Goal: Information Seeking & Learning: Learn about a topic

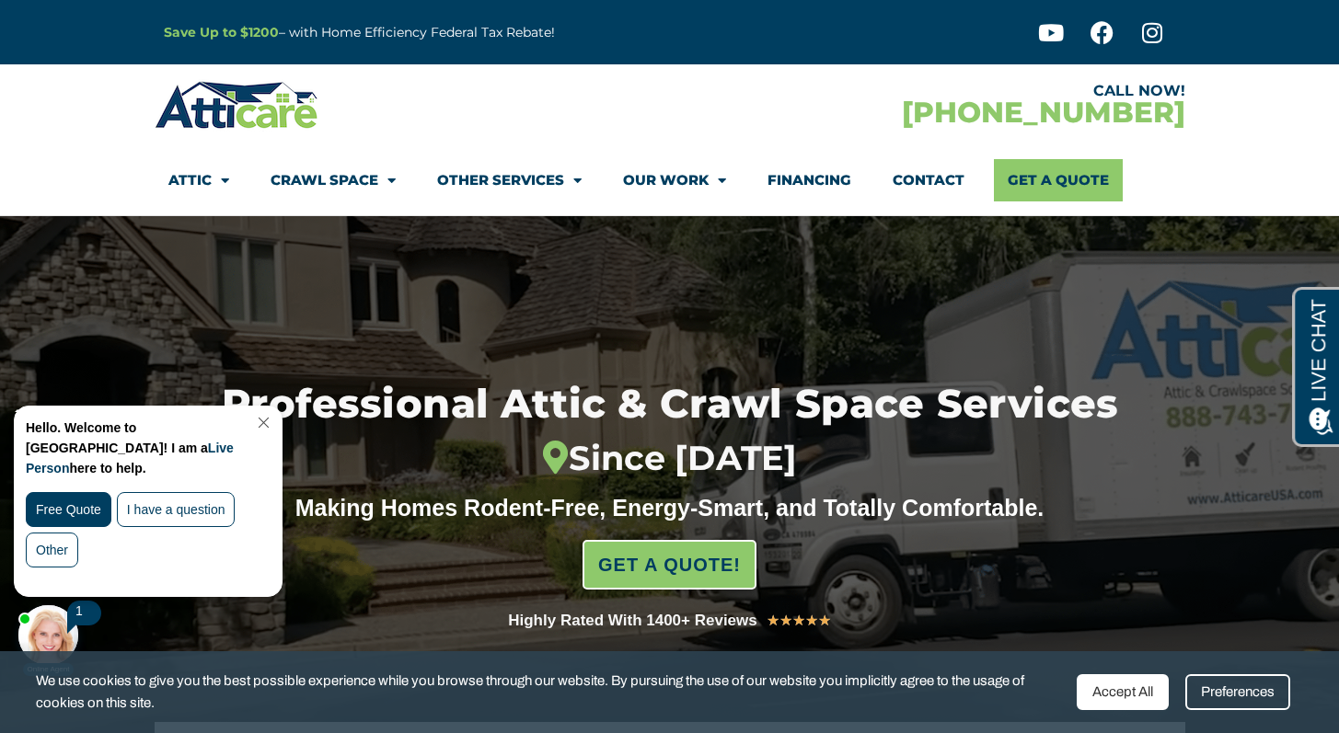
click at [274, 425] on link "Close Chat" at bounding box center [261, 423] width 25 height 14
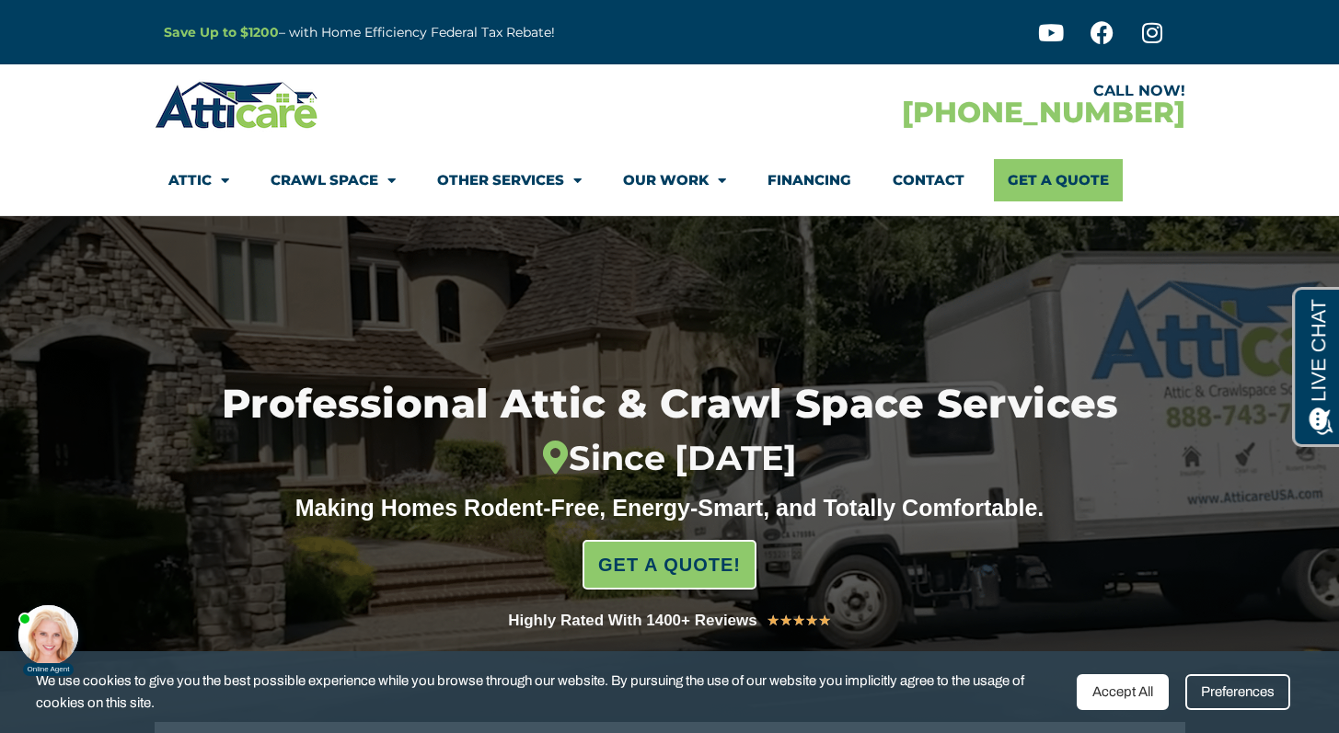
click at [482, 87] on div at bounding box center [412, 104] width 515 height 53
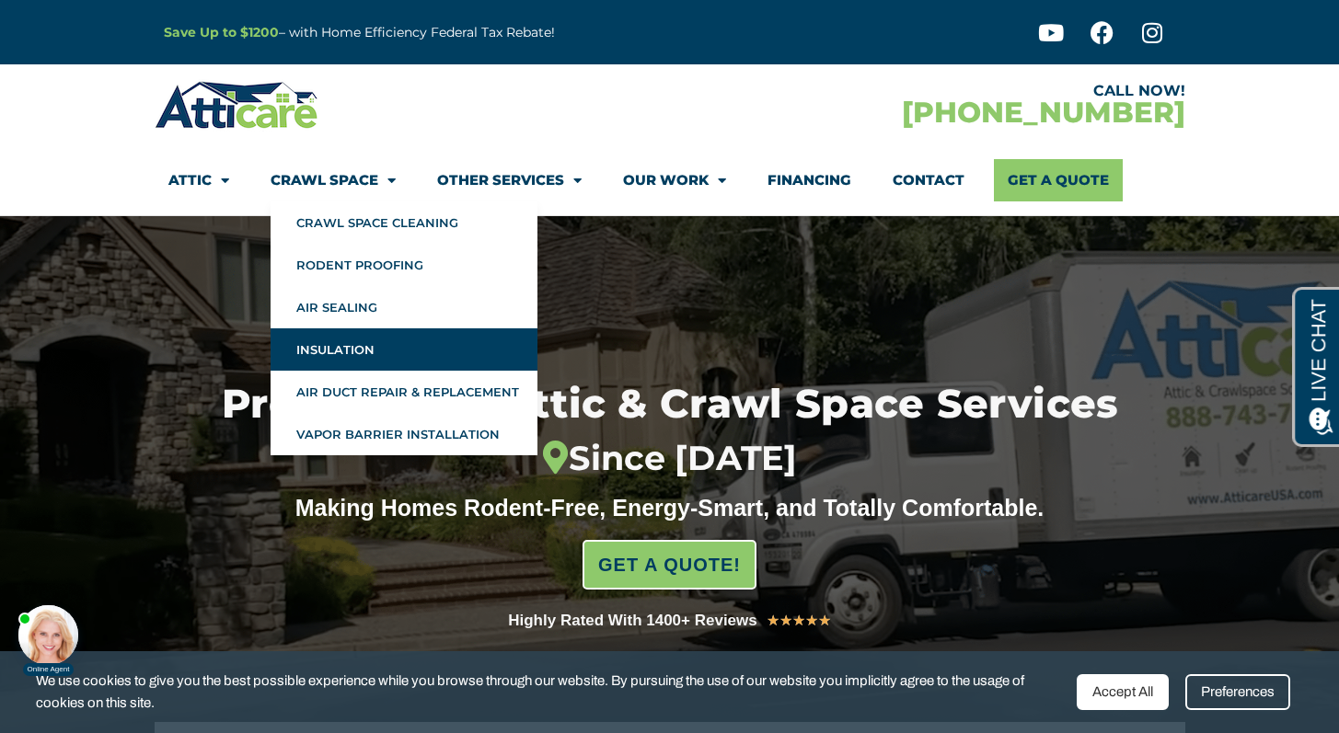
click at [315, 348] on link "Insulation" at bounding box center [404, 349] width 267 height 42
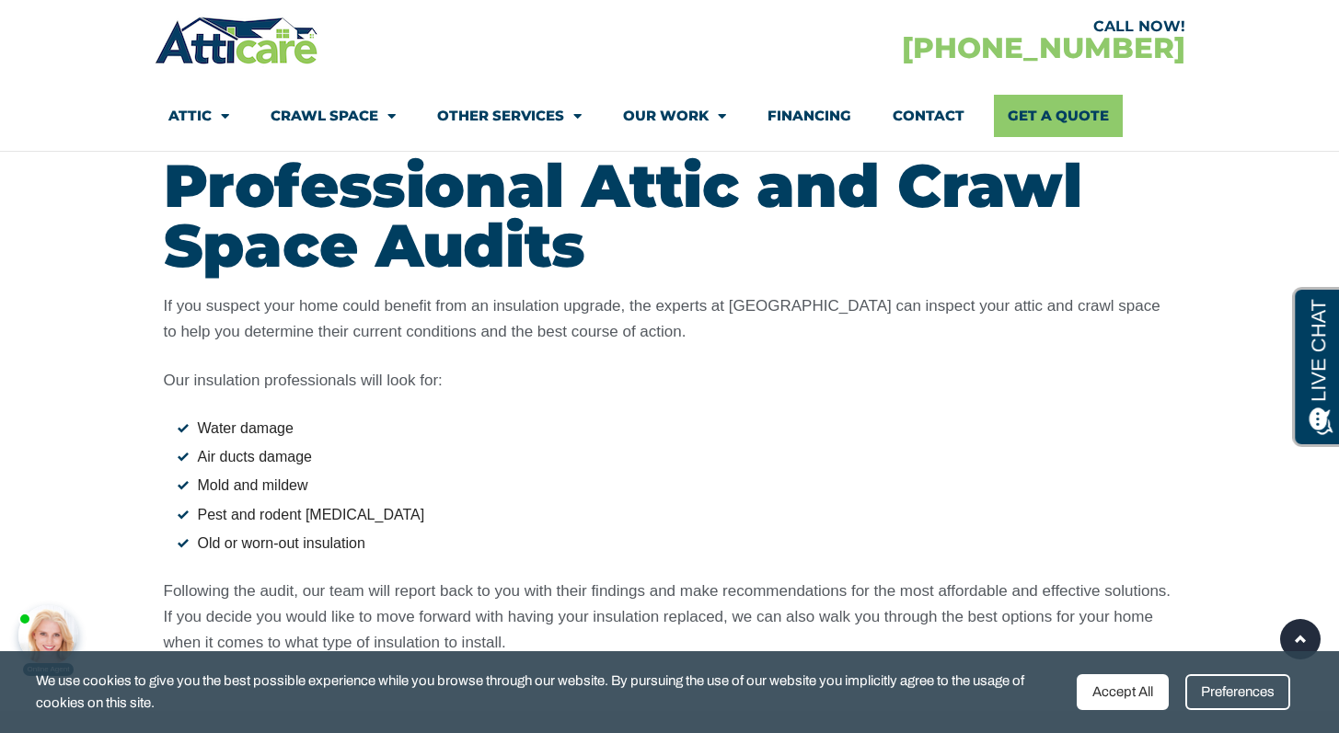
scroll to position [2082, 0]
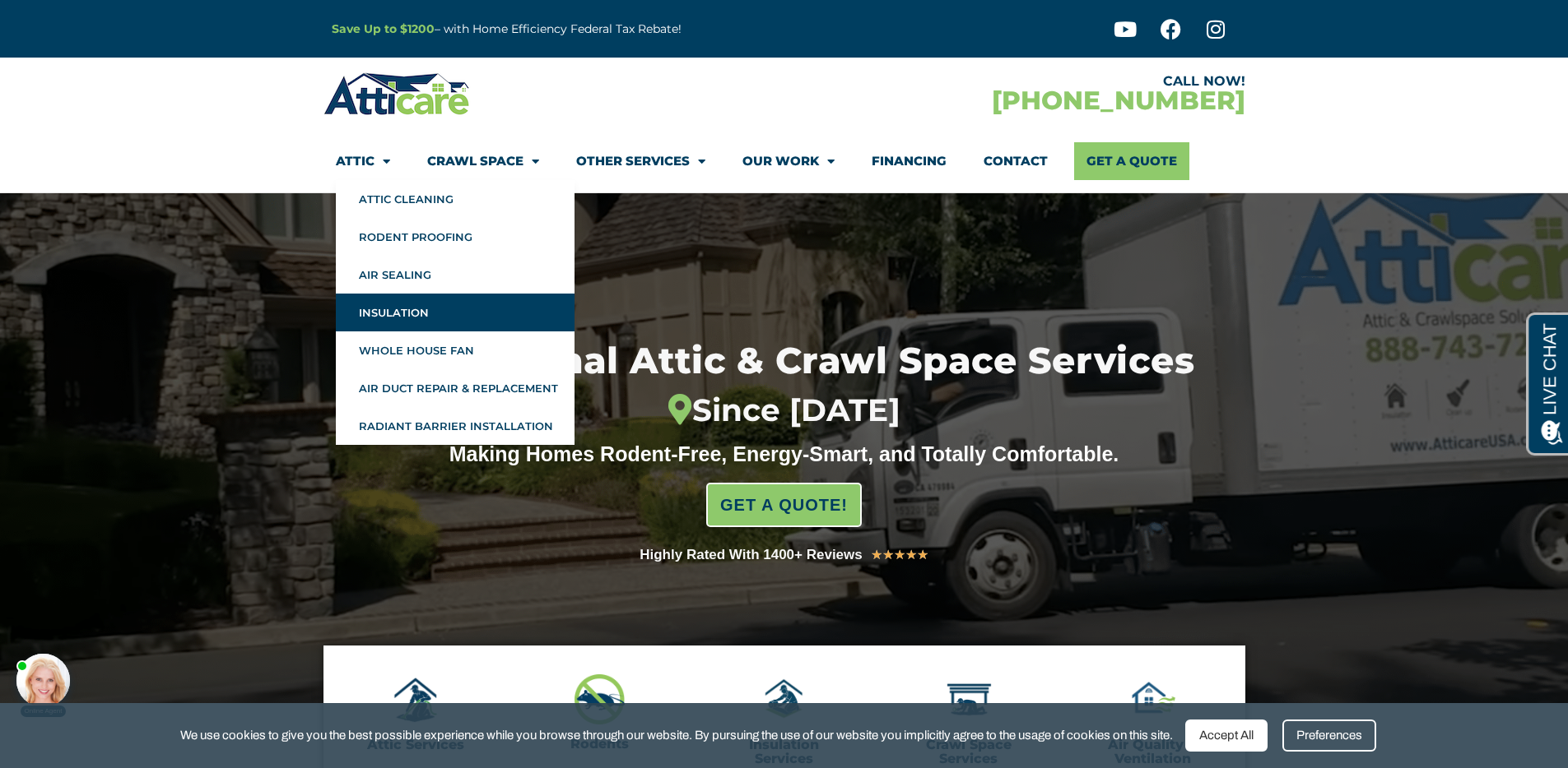
click at [412, 310] on link "Insulation" at bounding box center [454, 312] width 239 height 38
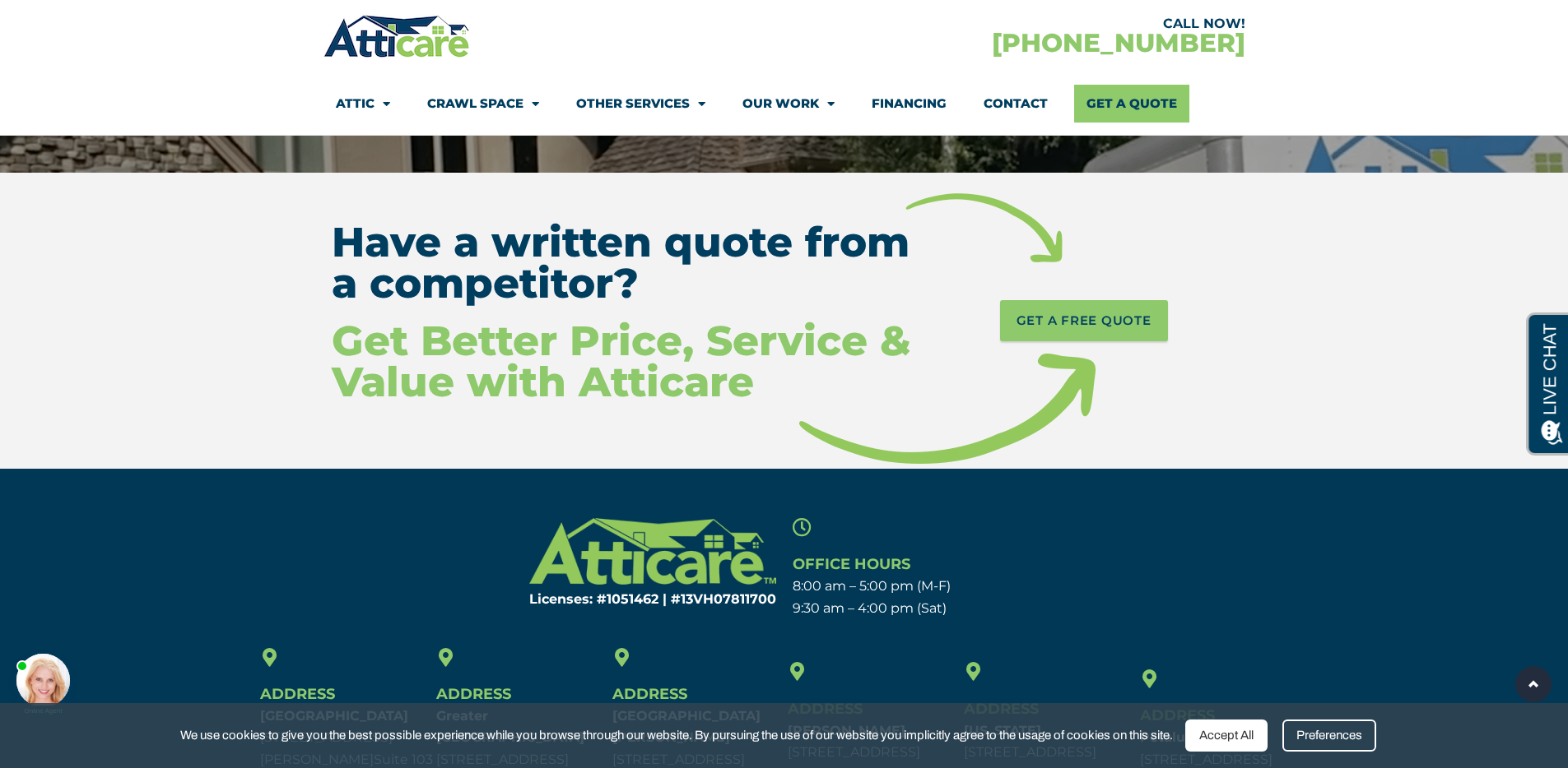
scroll to position [7803, 0]
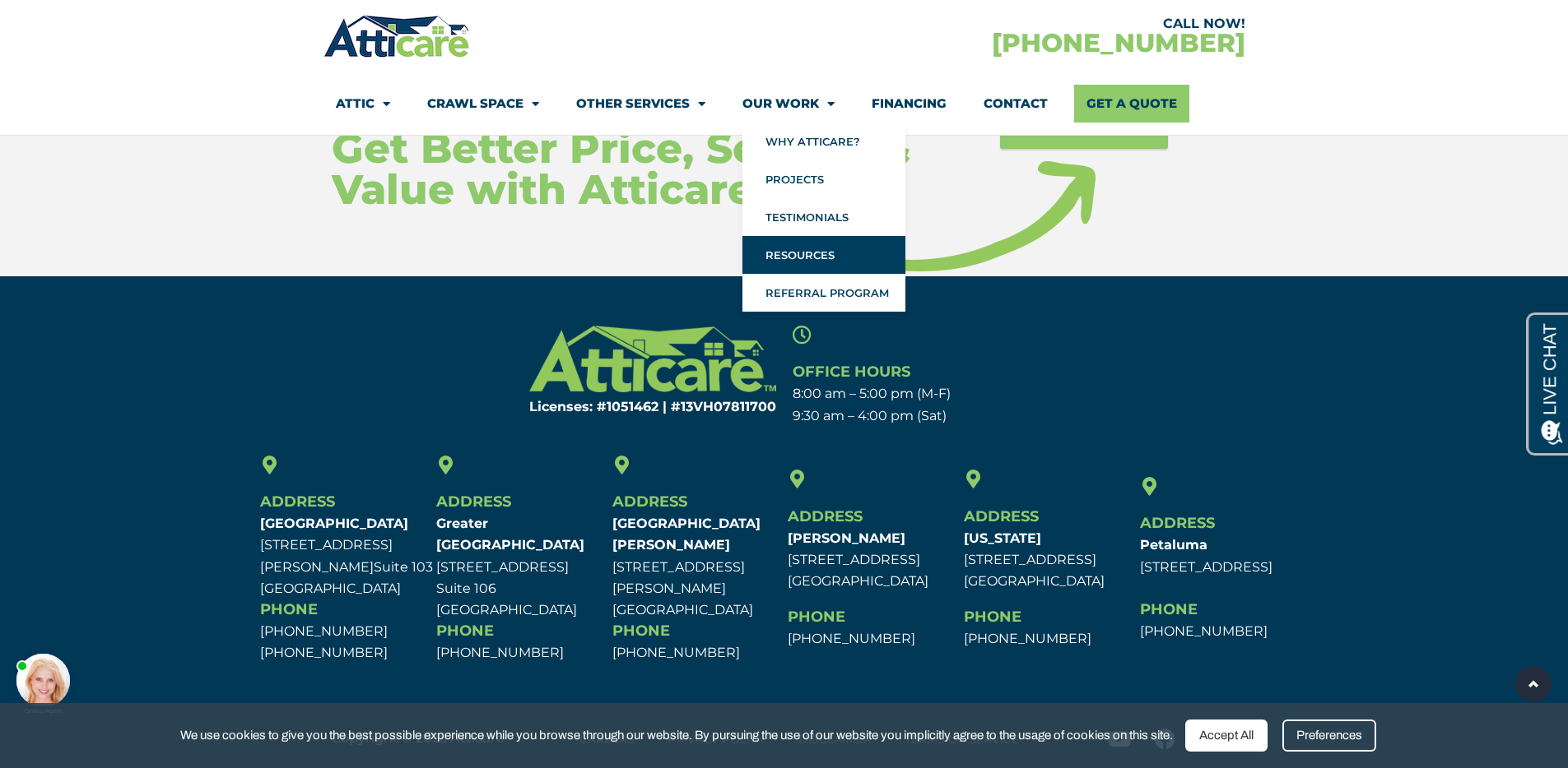
click at [808, 244] on link "Resources" at bounding box center [824, 255] width 163 height 38
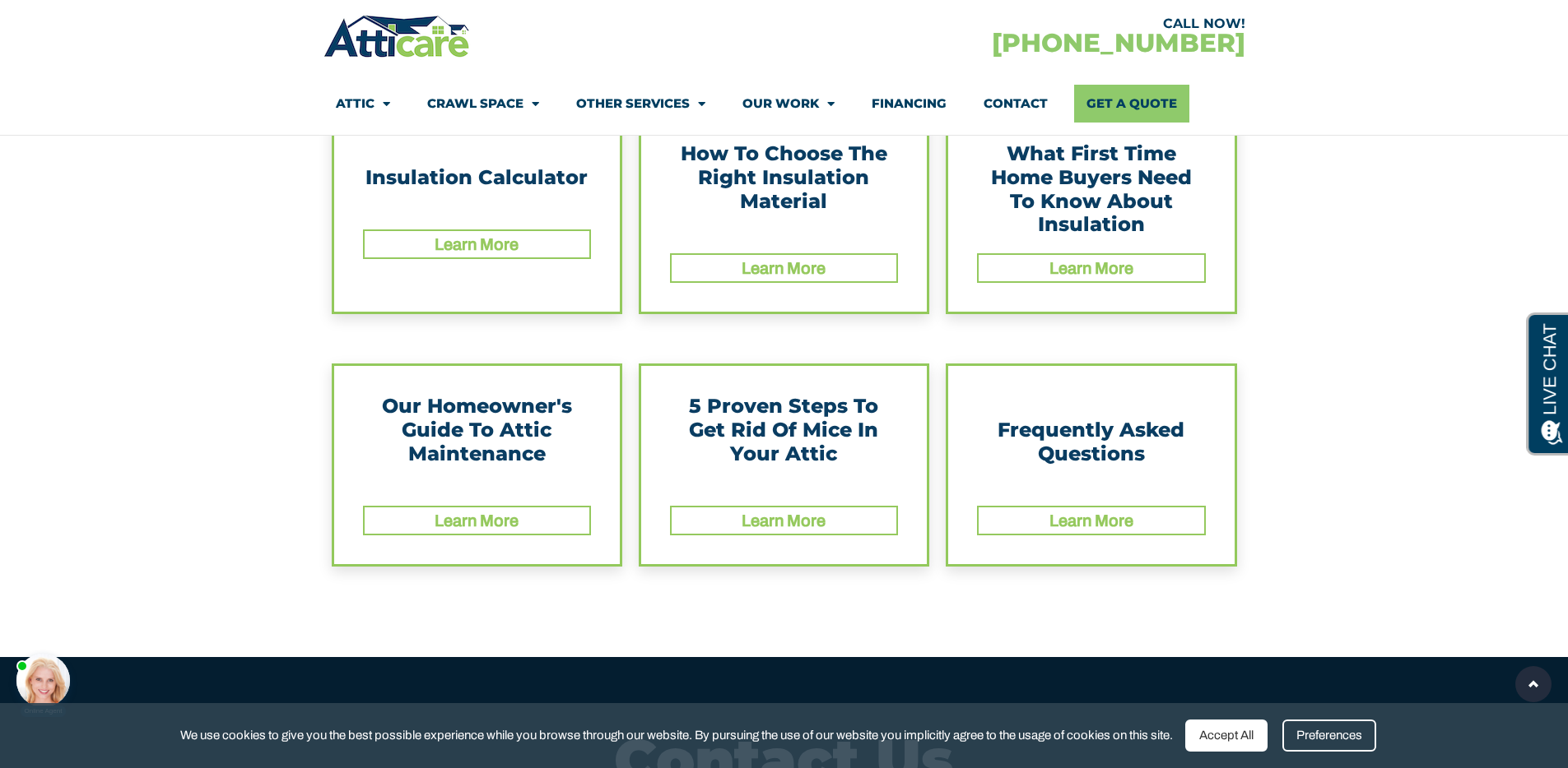
scroll to position [408, 0]
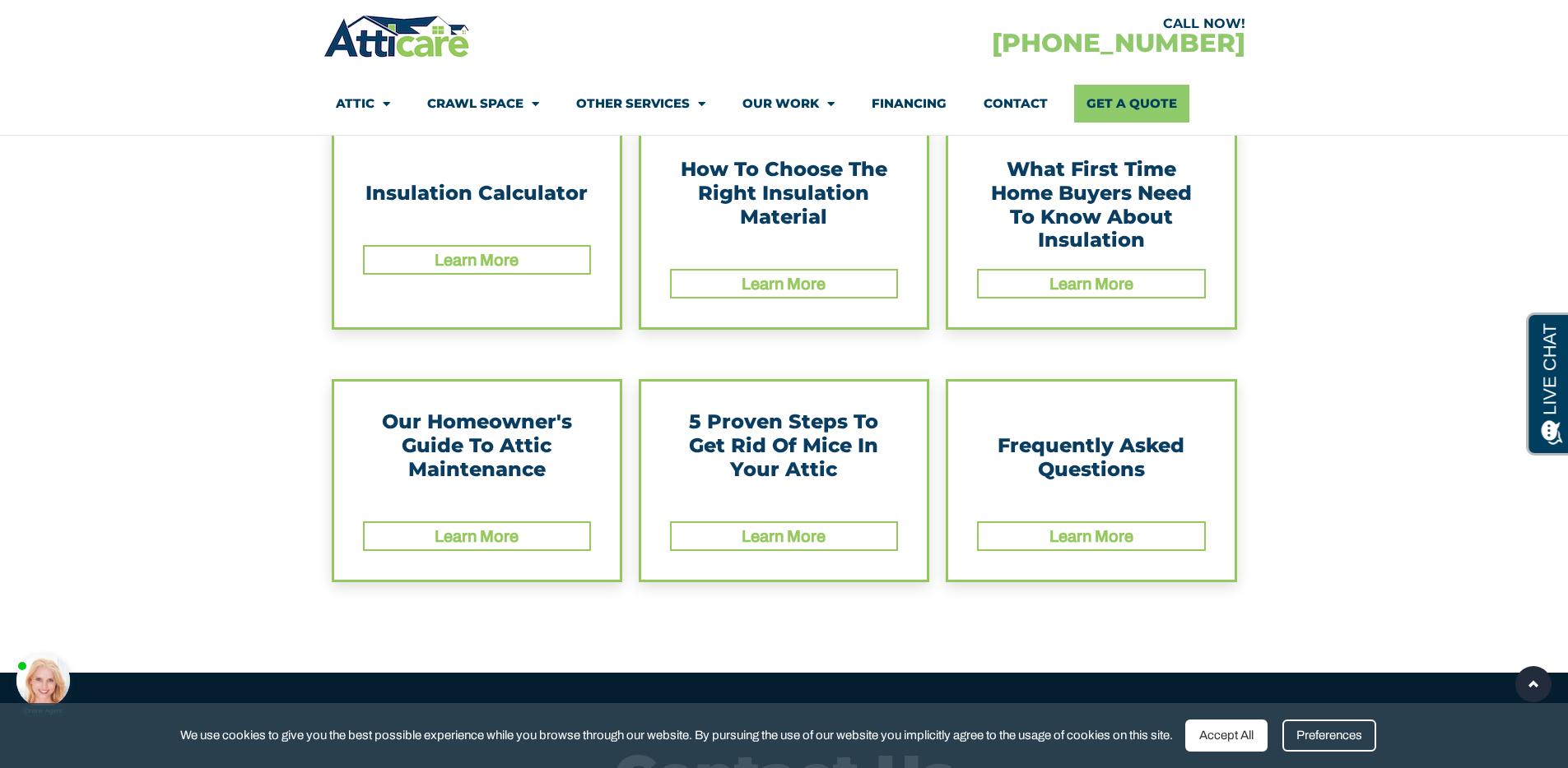
click at [843, 289] on div "Learn More" at bounding box center [784, 283] width 225 height 26
click at [781, 288] on link "Learn More" at bounding box center [784, 283] width 84 height 18
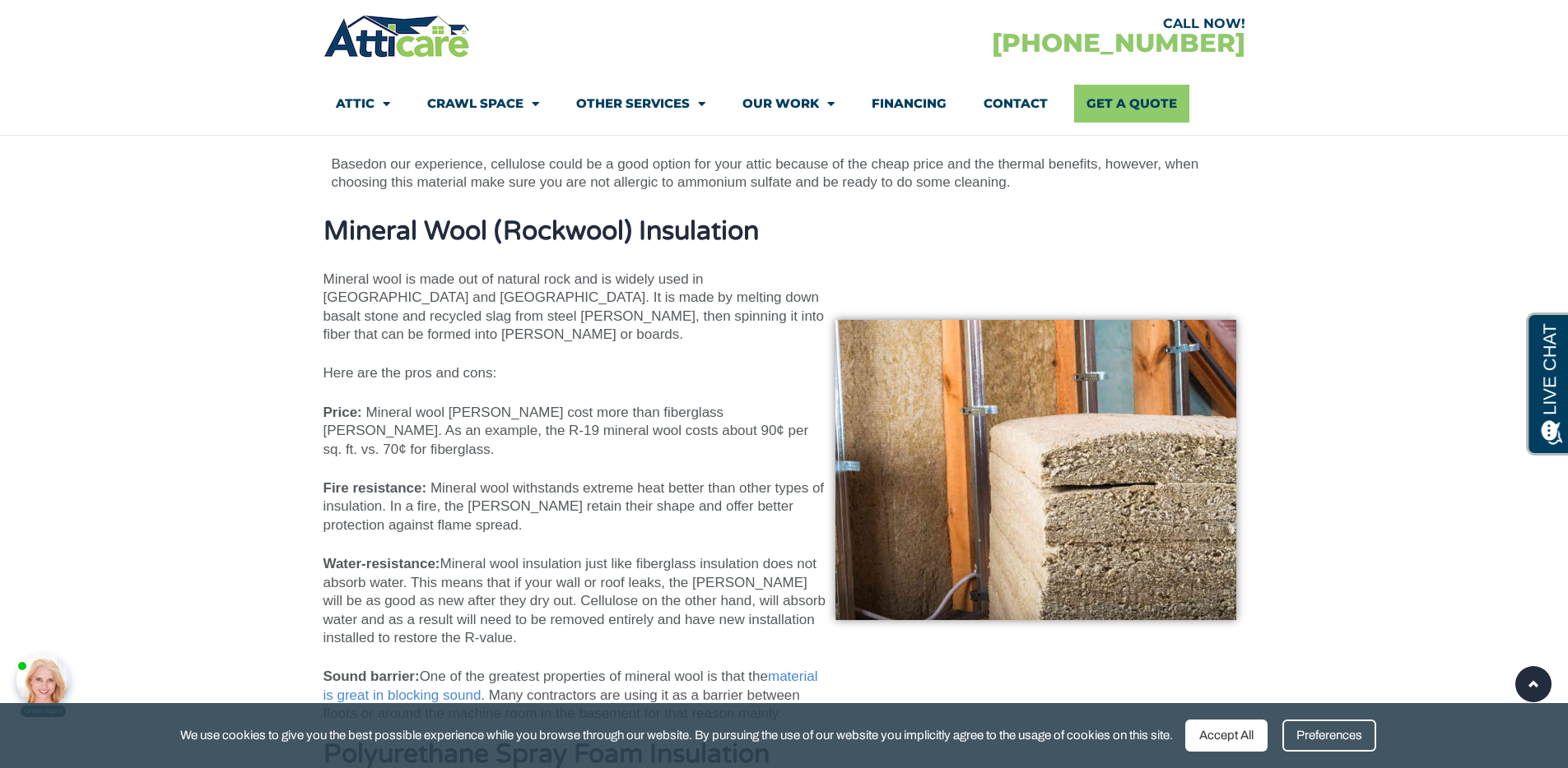
scroll to position [7510, 0]
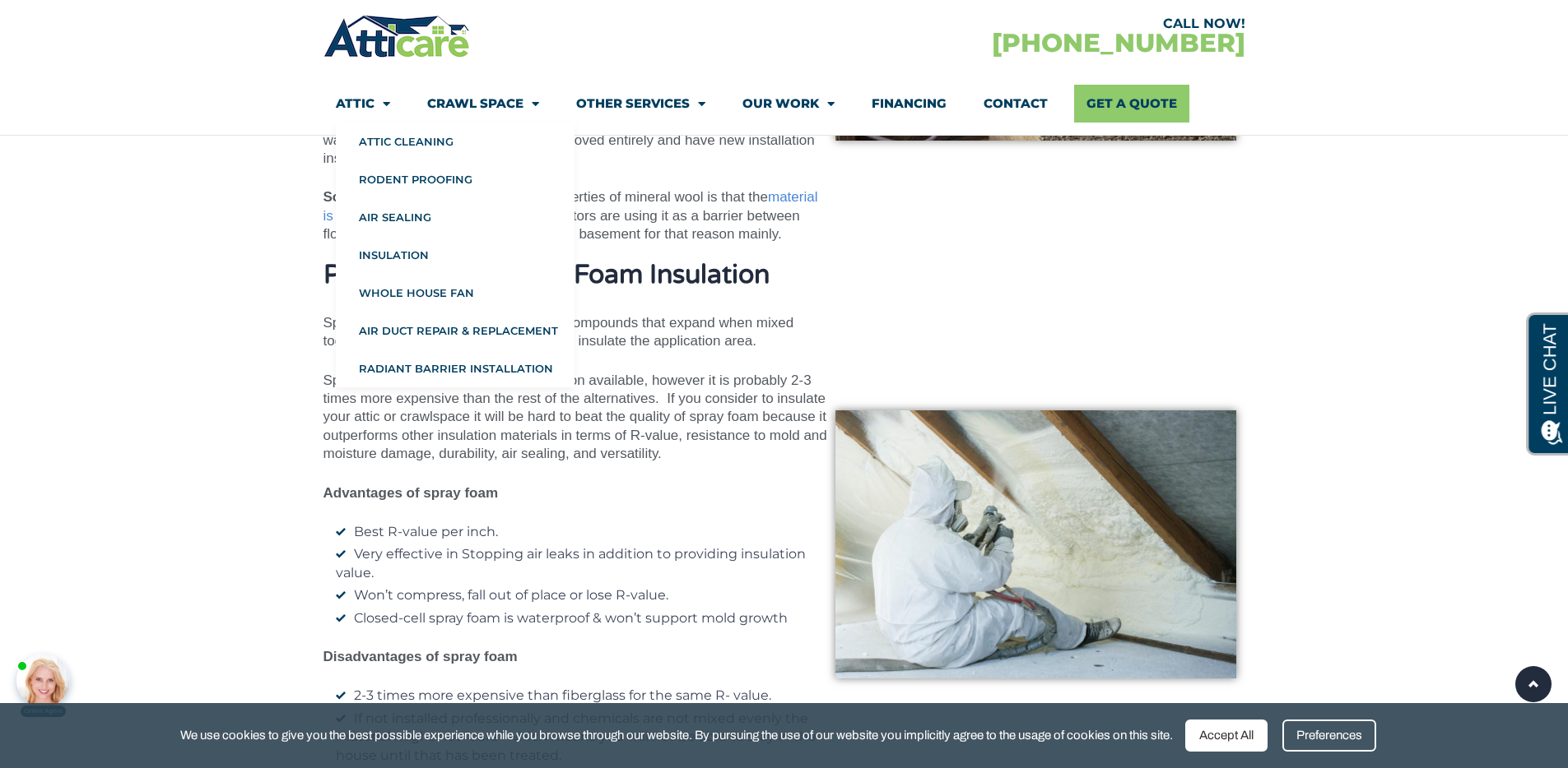
click at [367, 61] on div "CALL NOW! 1-818-572-9943 Attic Attic Cleaning Rodent Proofing Air Sealing Insul…" at bounding box center [784, 73] width 922 height 122
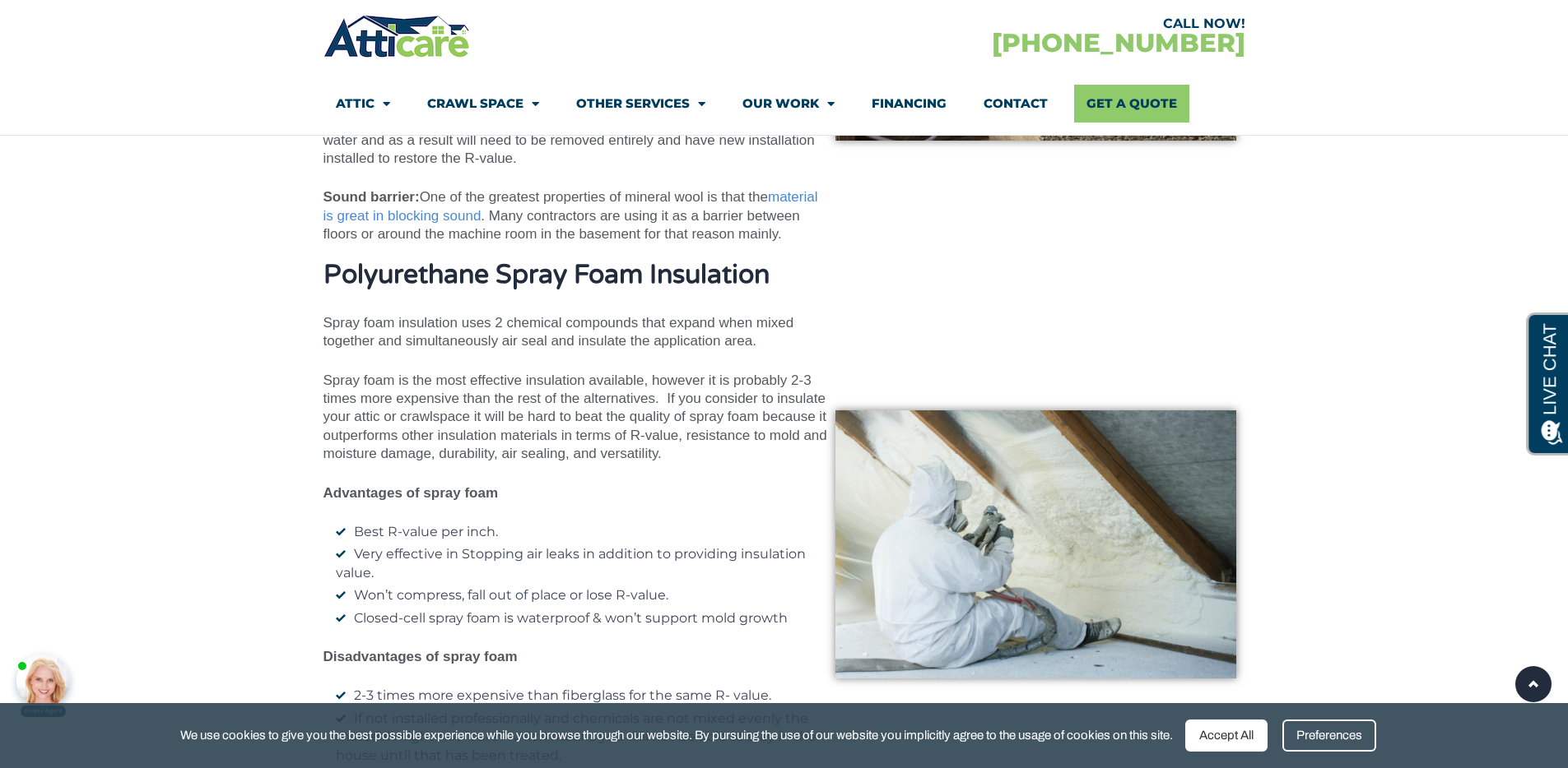
click at [366, 46] on img at bounding box center [397, 36] width 148 height 47
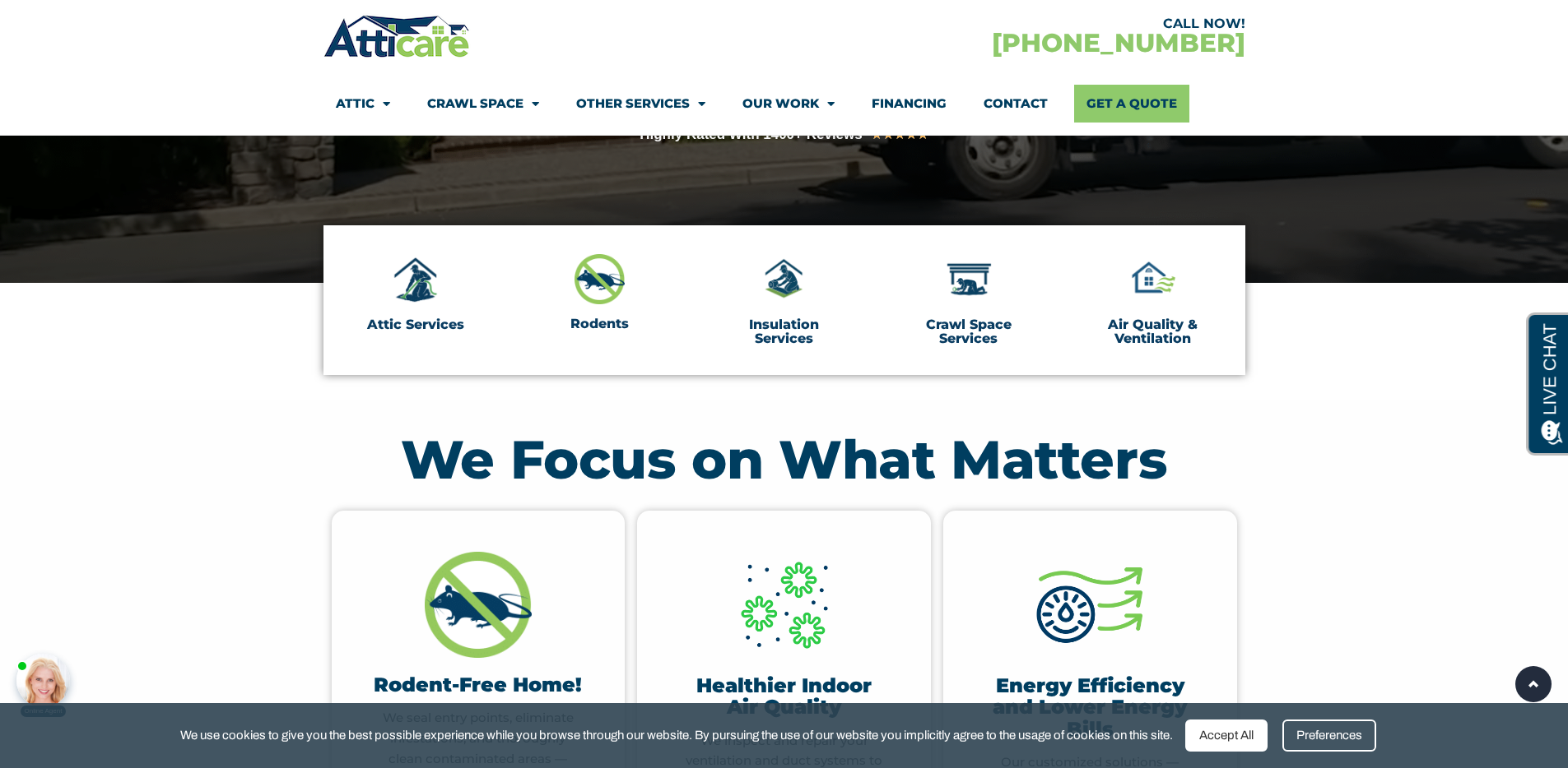
scroll to position [452, 0]
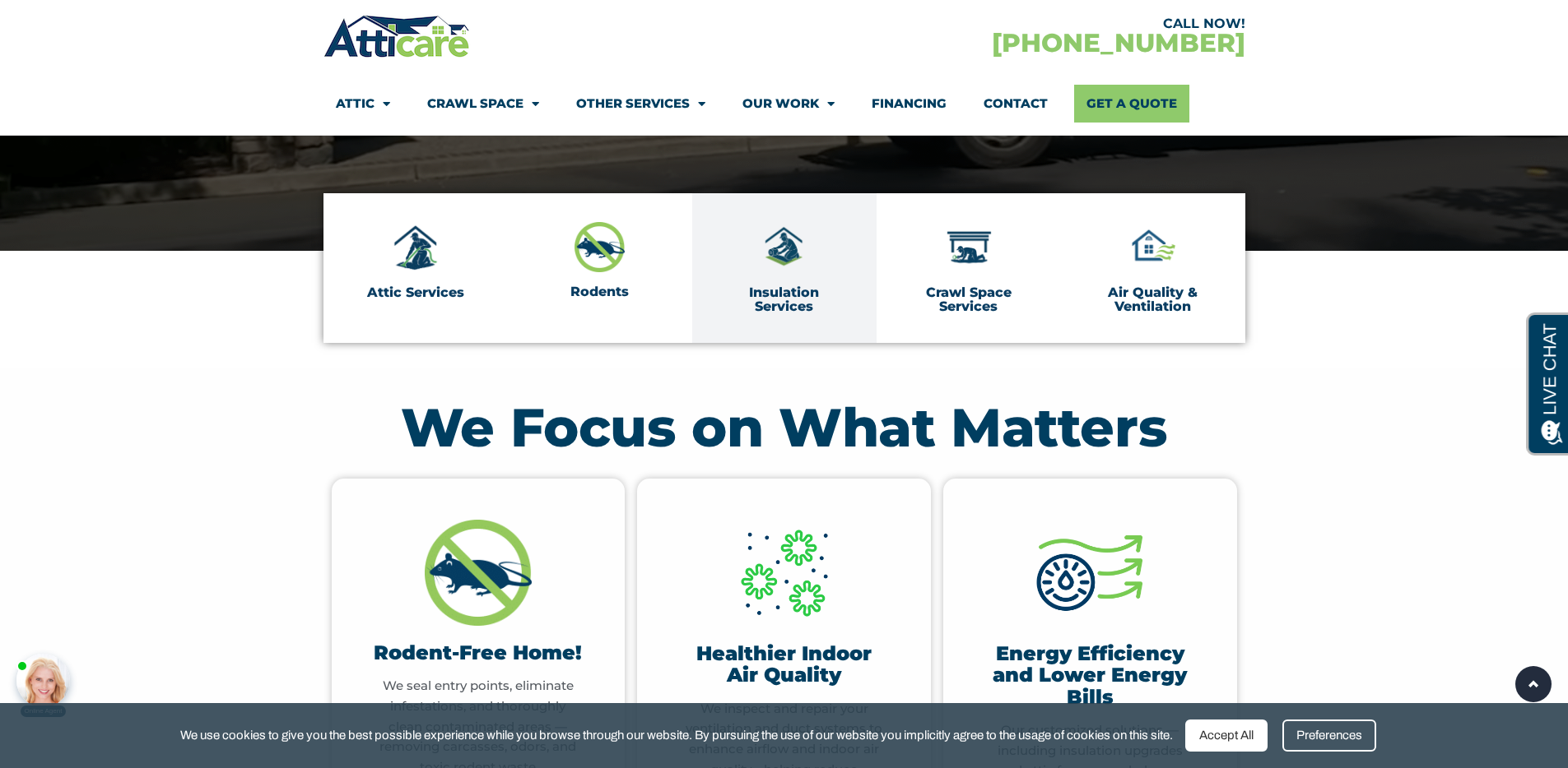
click at [764, 277] on div "Insulation Services" at bounding box center [784, 267] width 127 height 92
click at [789, 264] on img at bounding box center [784, 247] width 51 height 51
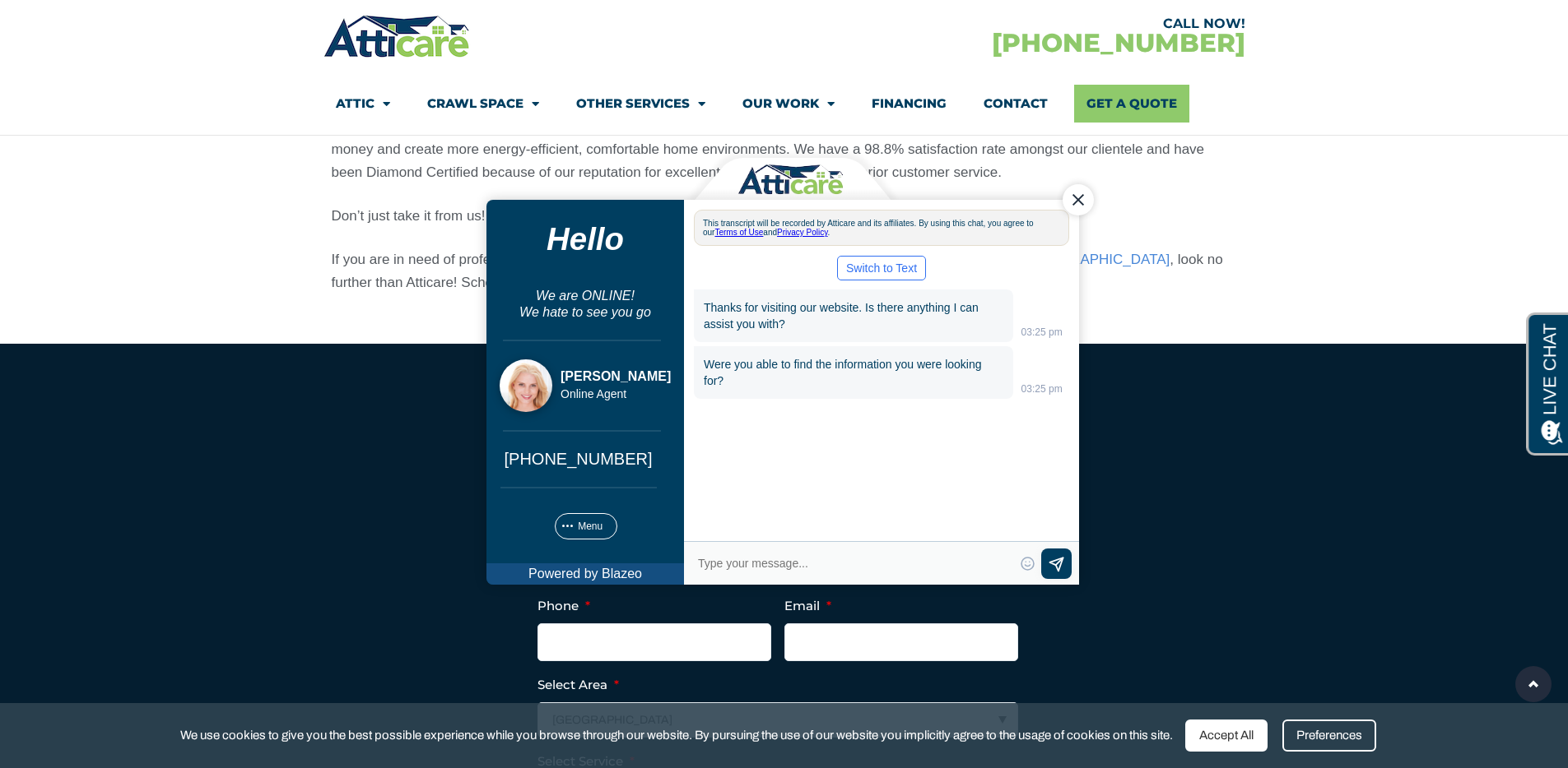
click at [1076, 195] on div "Close Chat" at bounding box center [1077, 199] width 31 height 31
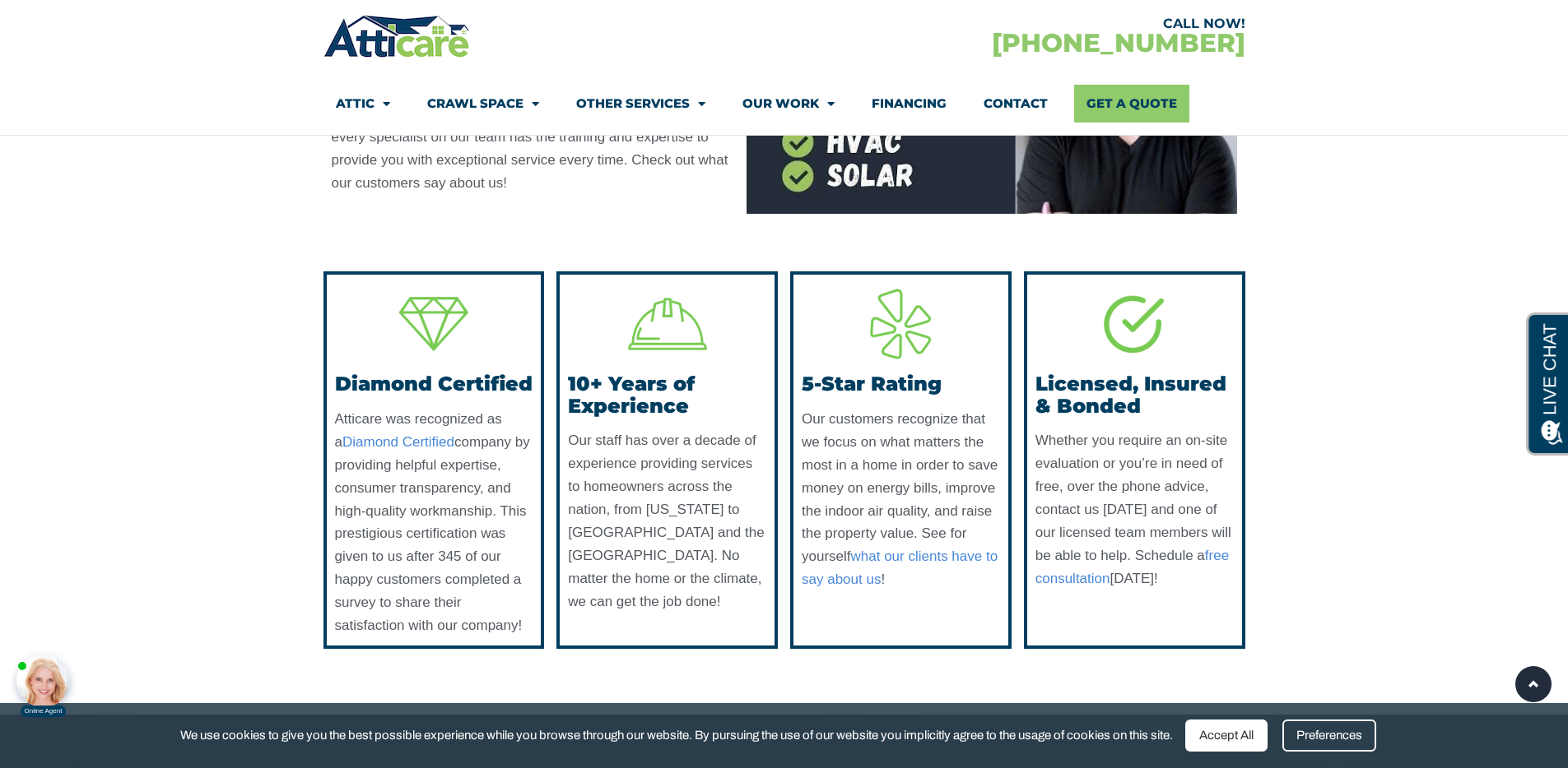
scroll to position [6708, 0]
click at [743, 43] on div at bounding box center [554, 36] width 461 height 47
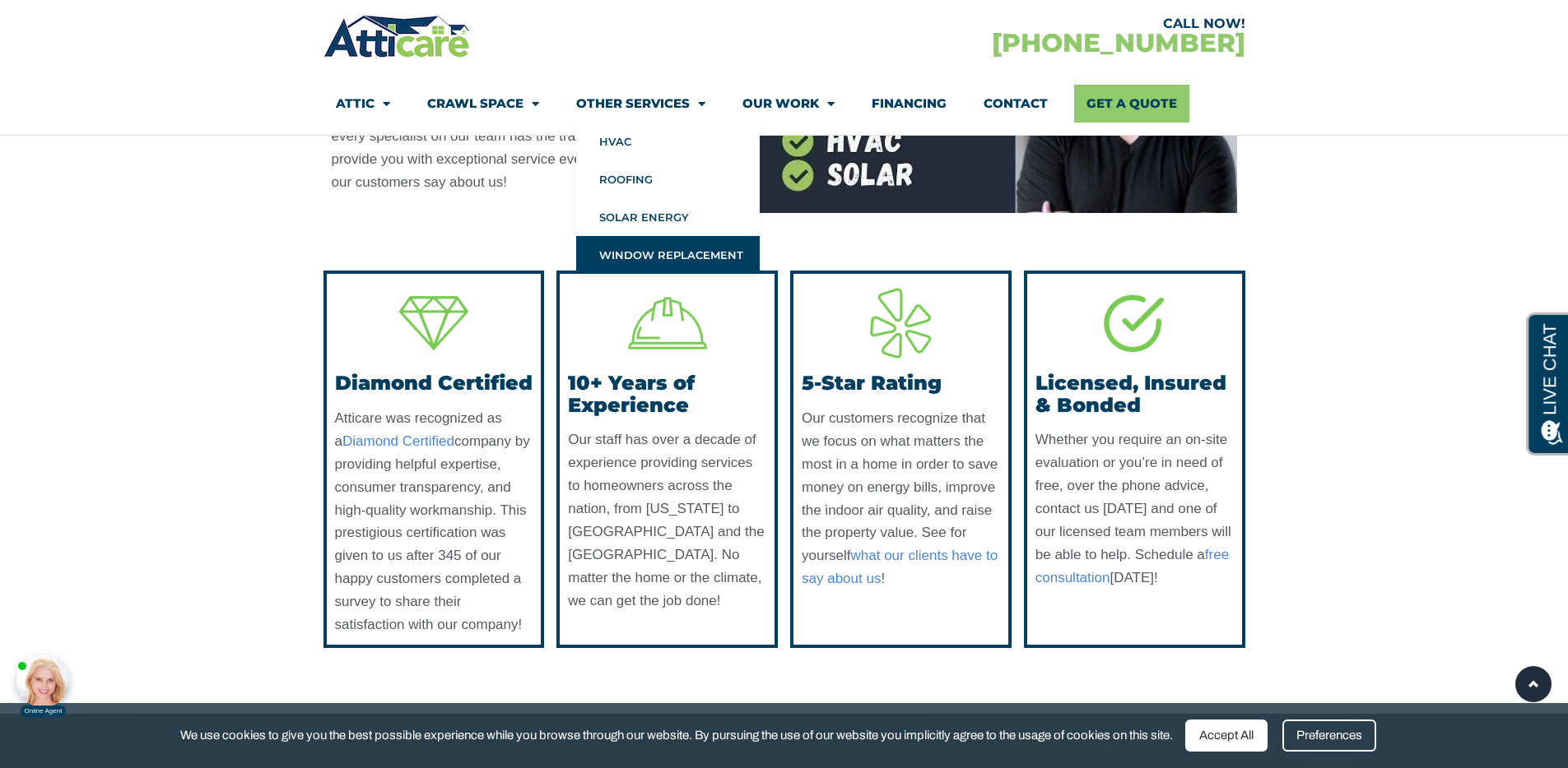
click at [657, 252] on link "Window Replacement" at bounding box center [667, 255] width 183 height 38
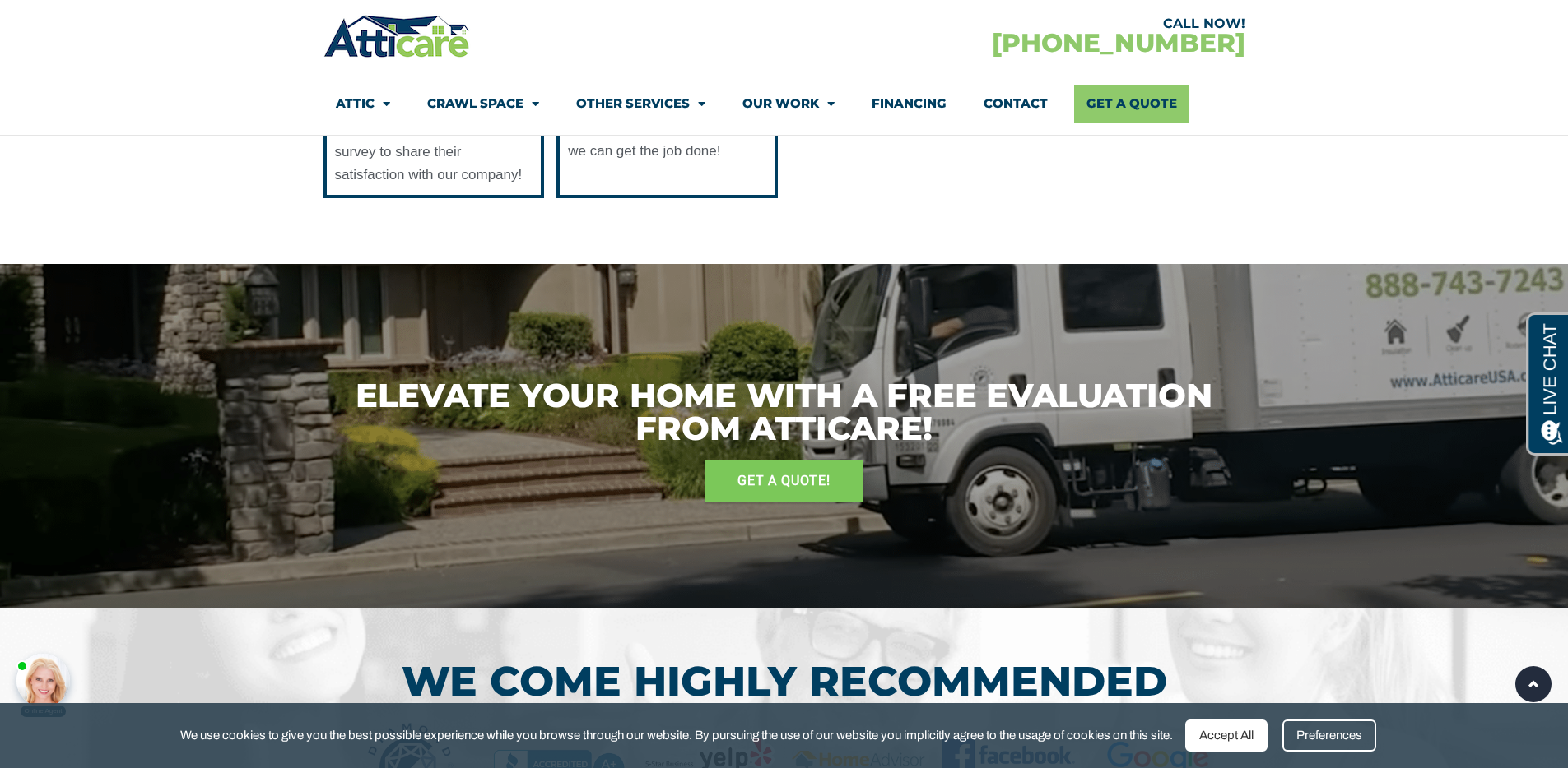
scroll to position [6115, 0]
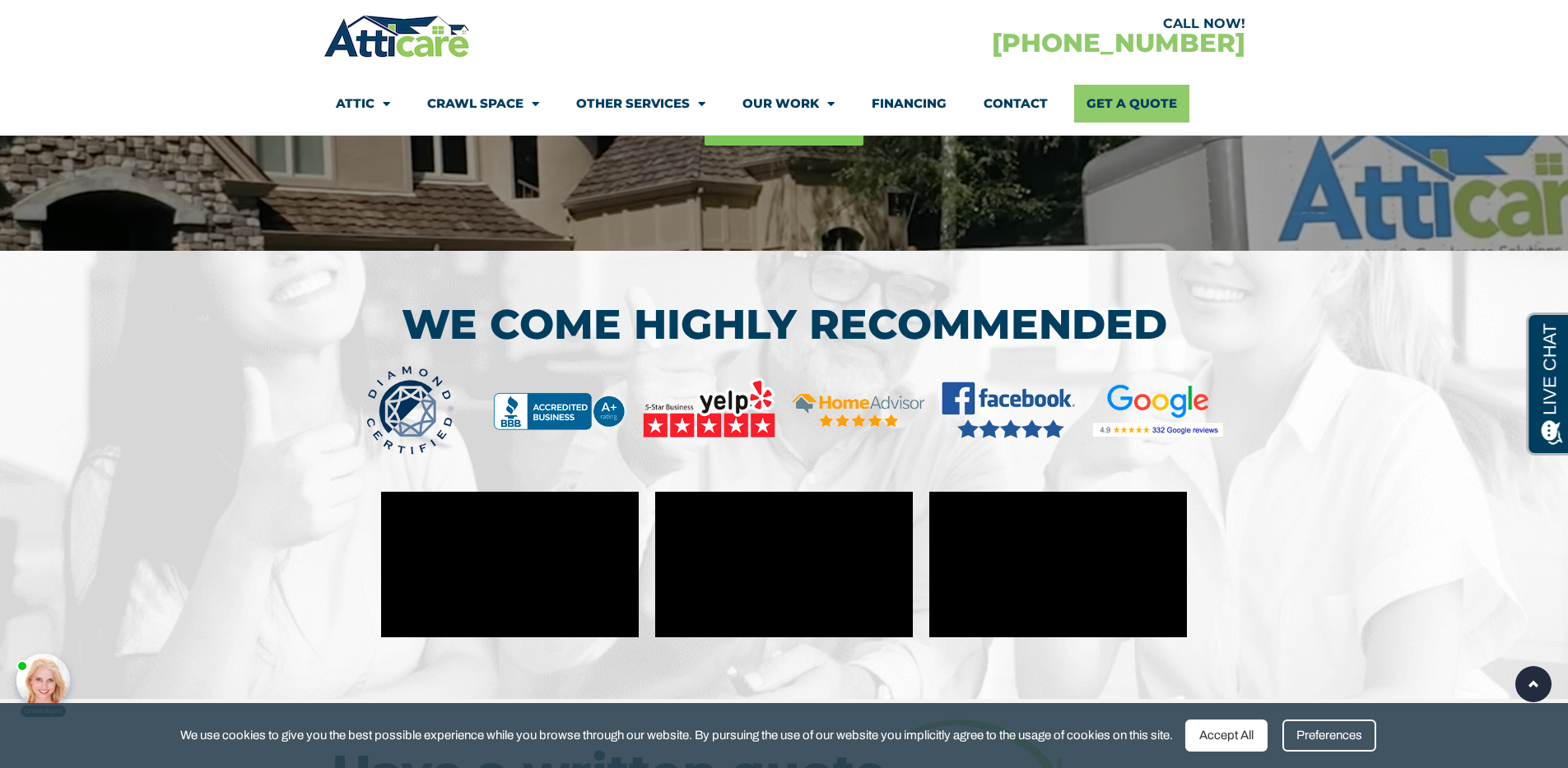
click at [888, 98] on link "Financing" at bounding box center [909, 104] width 75 height 38
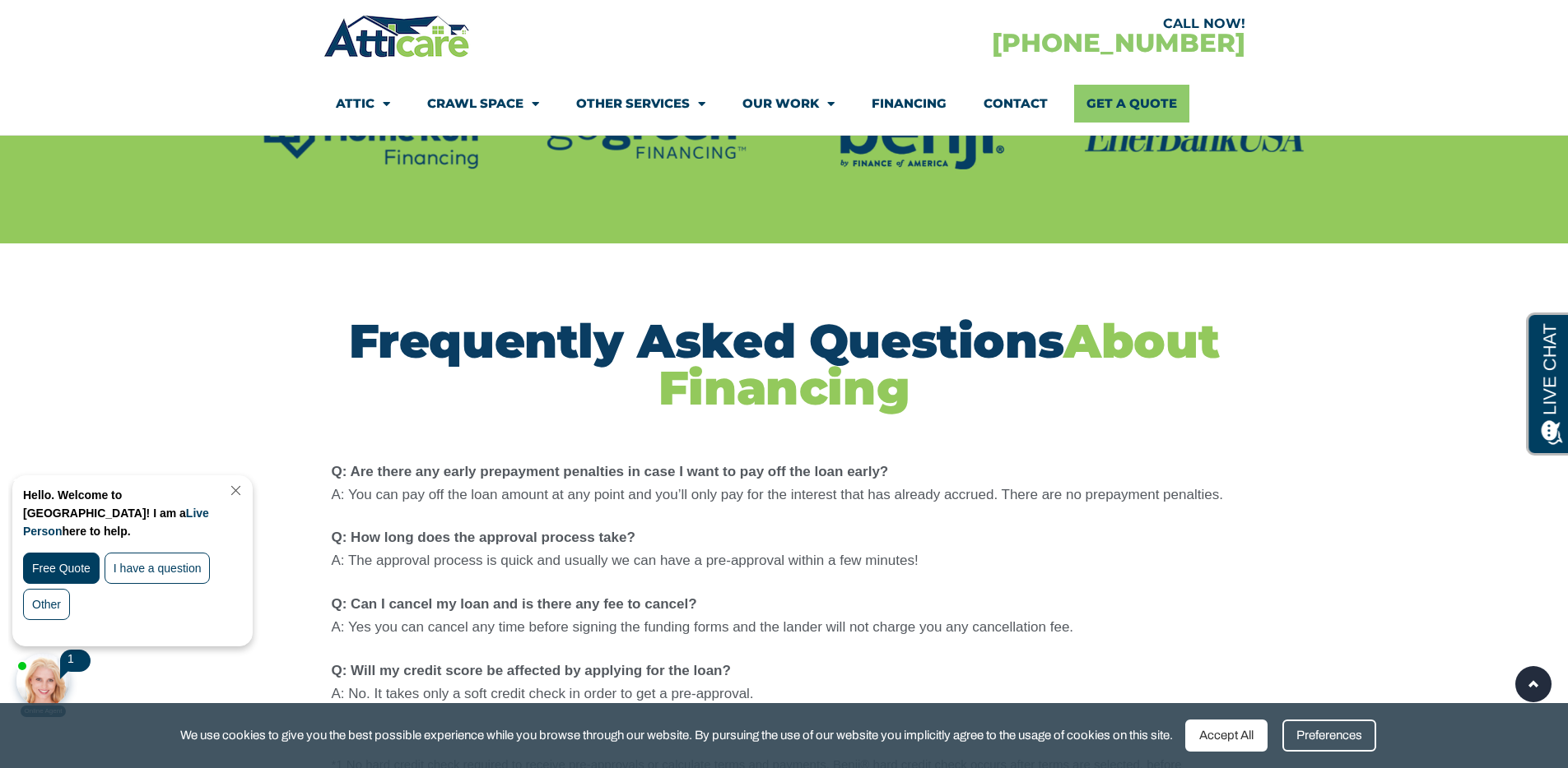
scroll to position [1757, 0]
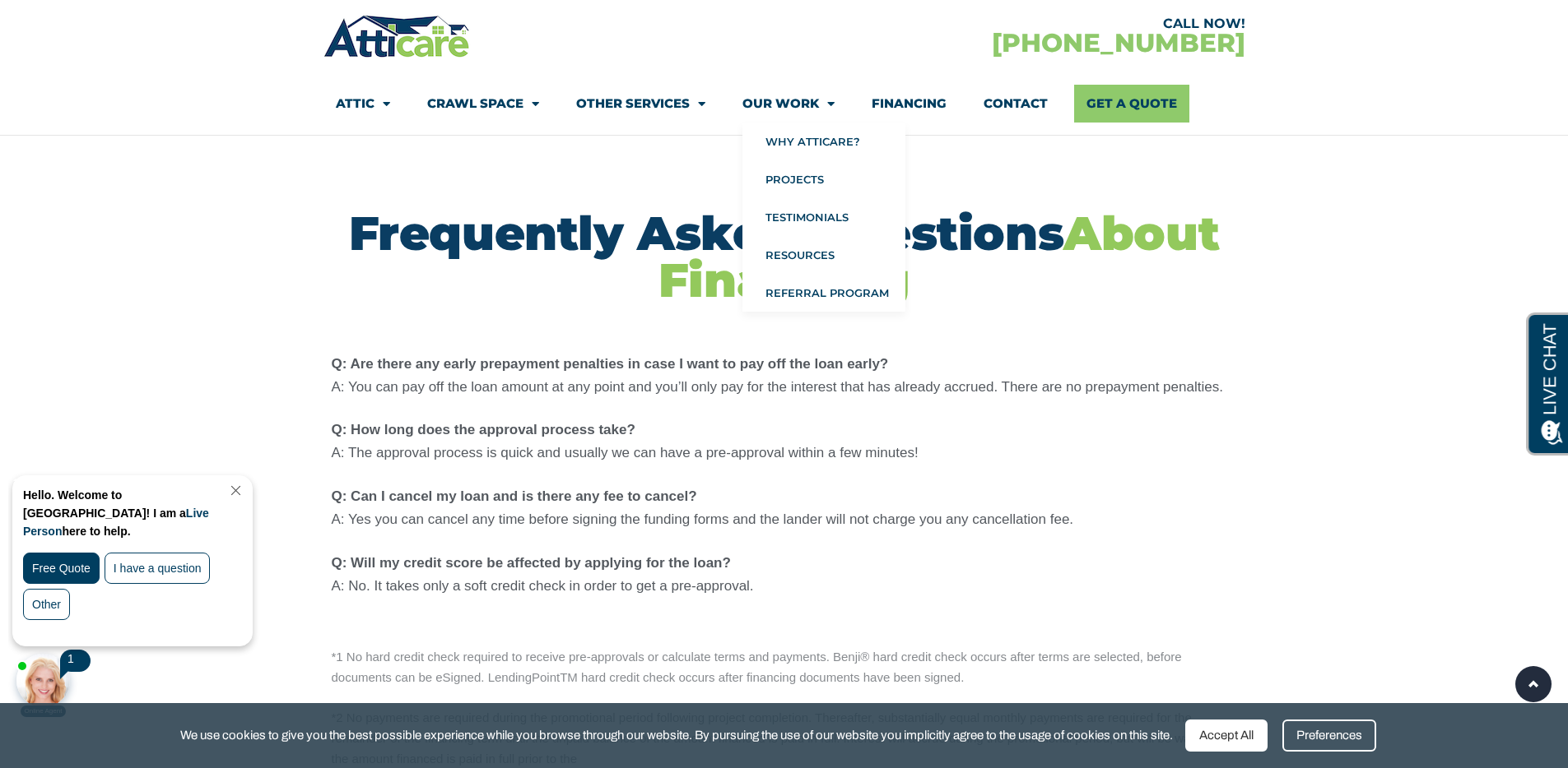
click at [806, 100] on link "Our Work" at bounding box center [788, 104] width 92 height 38
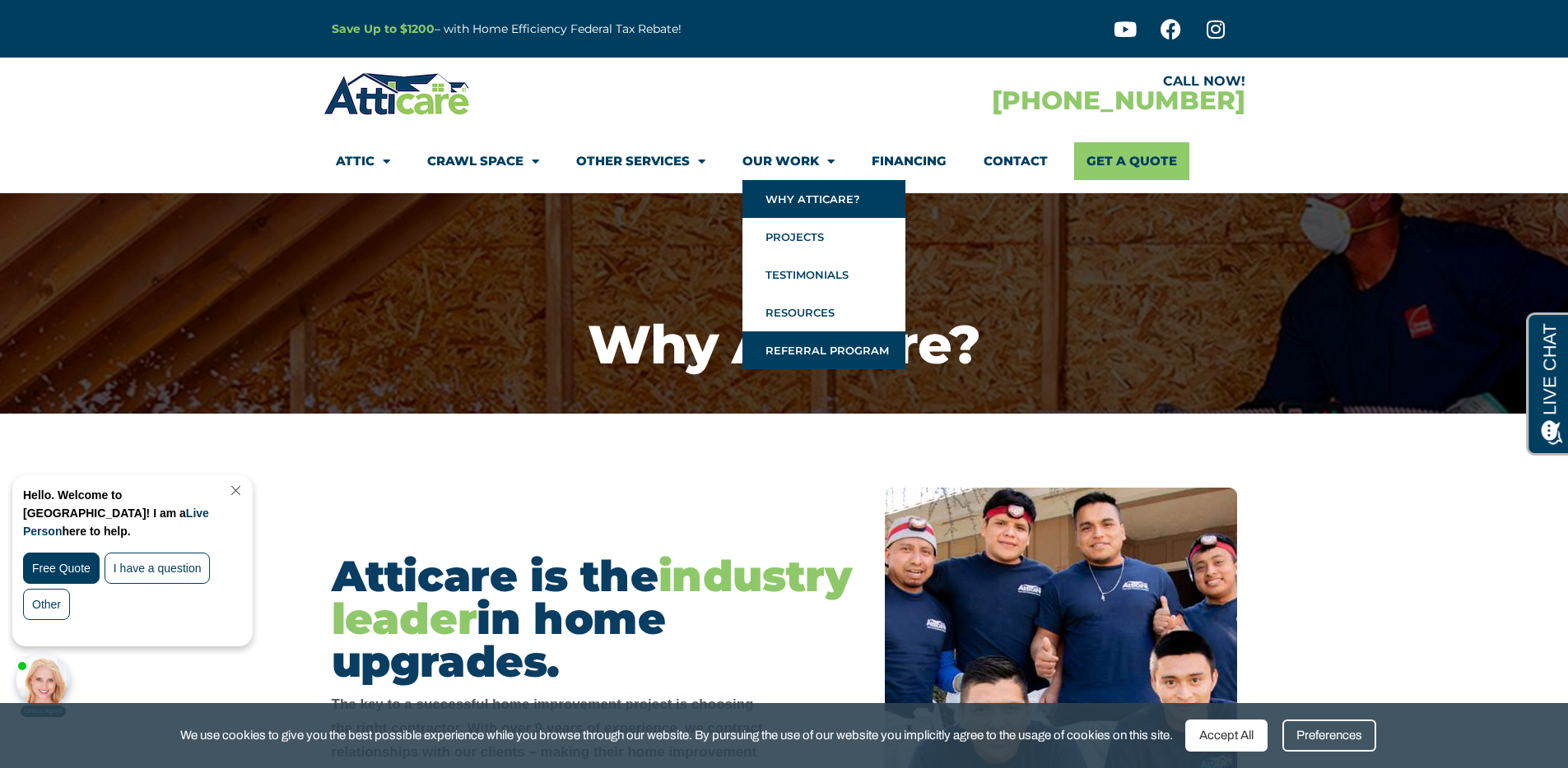
click at [816, 345] on link "Referral Program" at bounding box center [824, 350] width 163 height 38
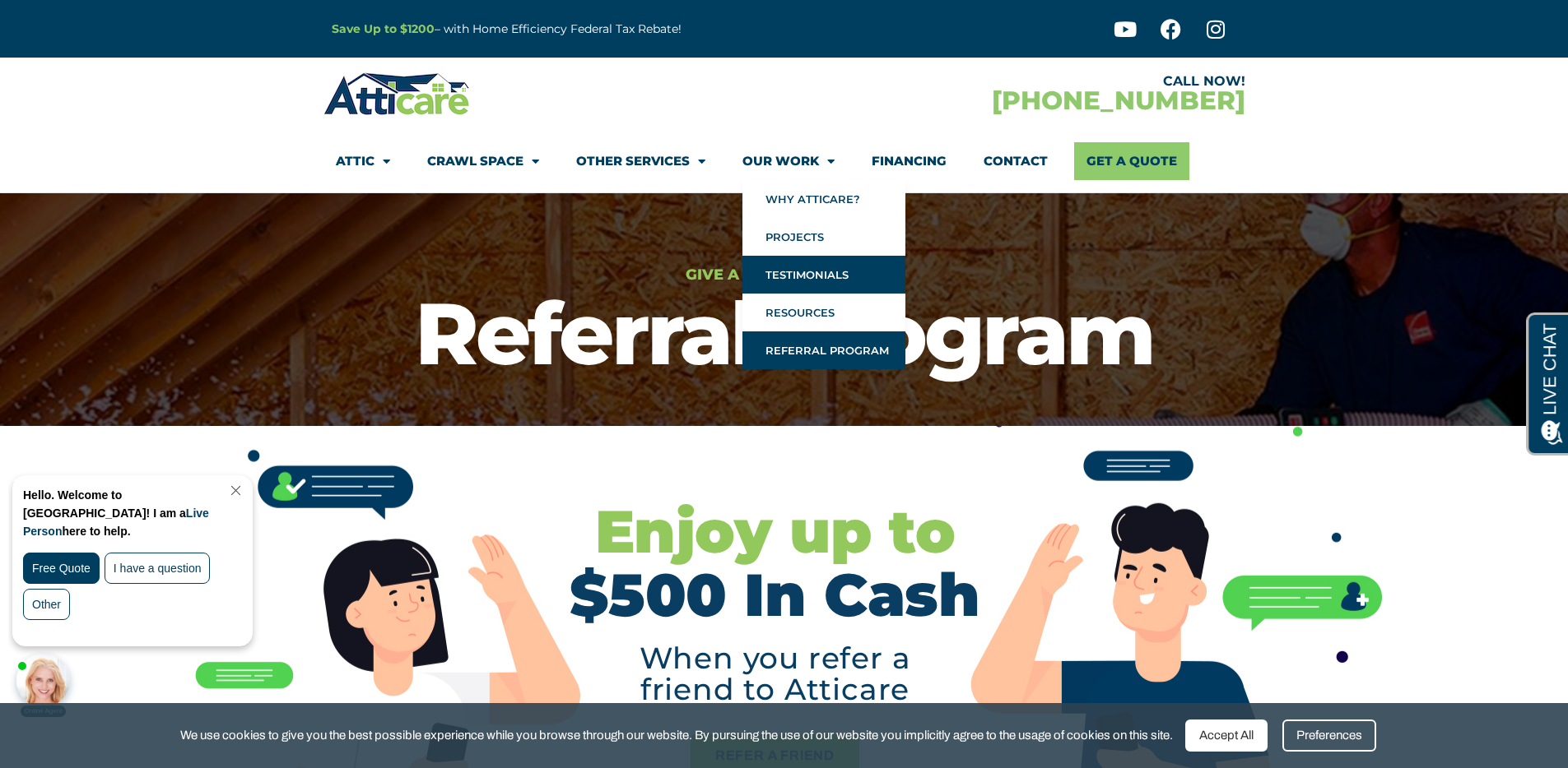
click at [795, 280] on link "Testimonials" at bounding box center [824, 274] width 163 height 38
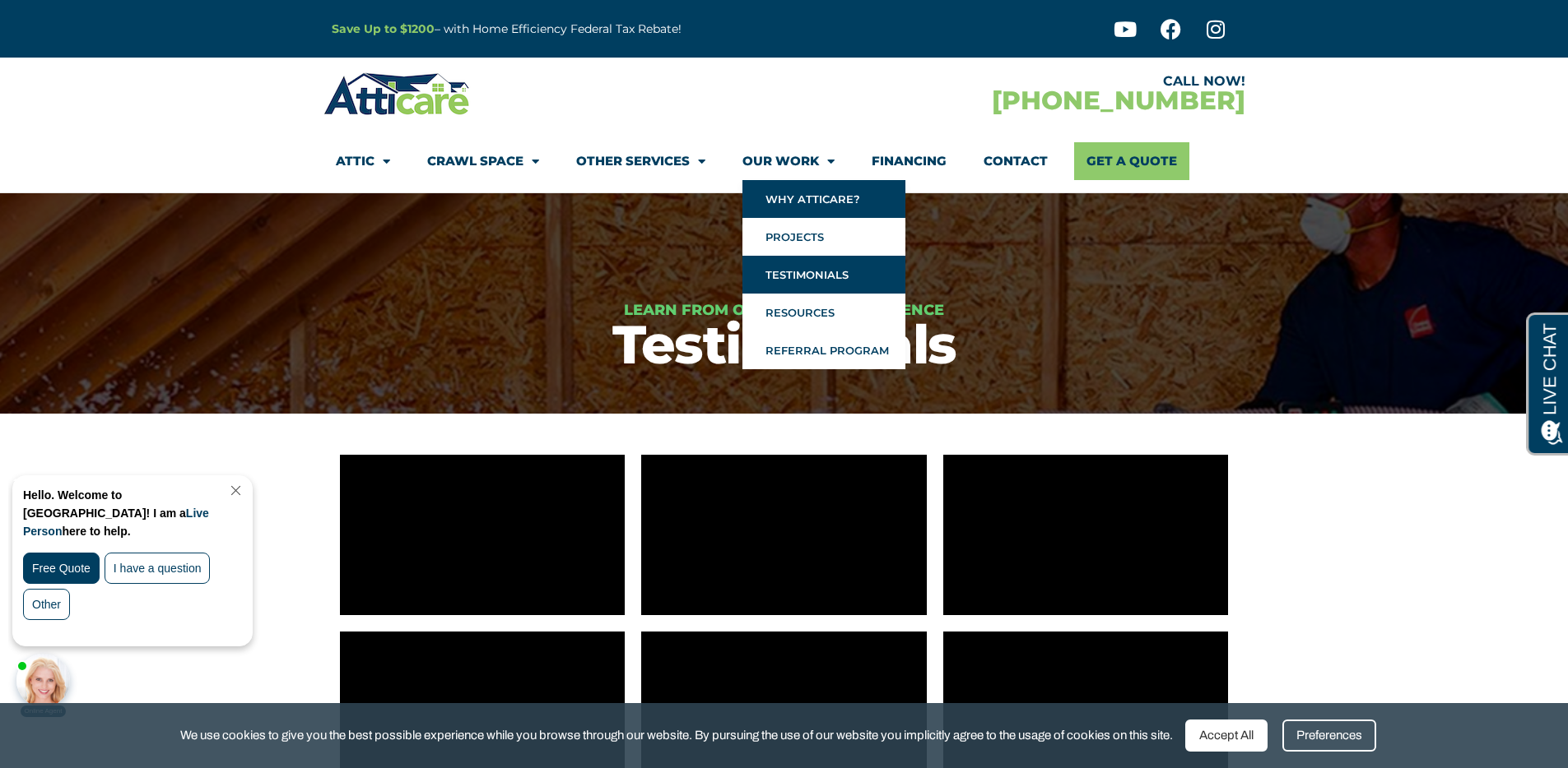
click at [817, 188] on link "Why Atticare?" at bounding box center [824, 199] width 163 height 38
